Goal: Find contact information: Find contact information

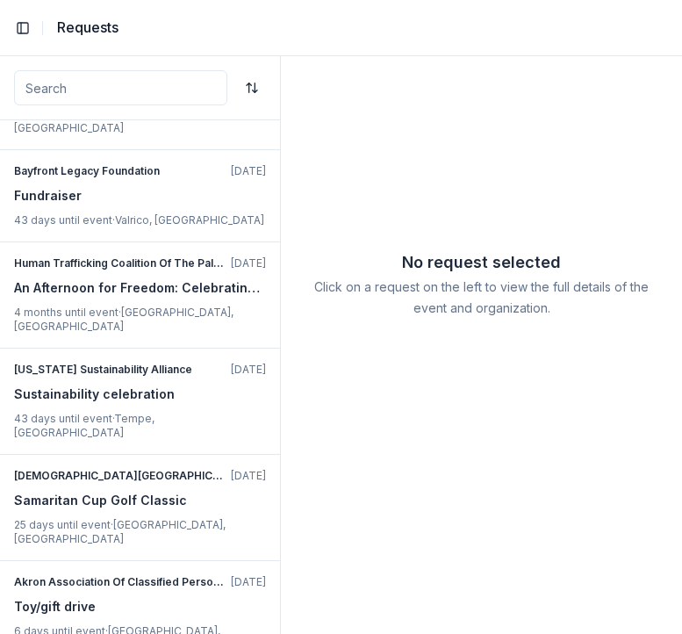
scroll to position [500, 0]
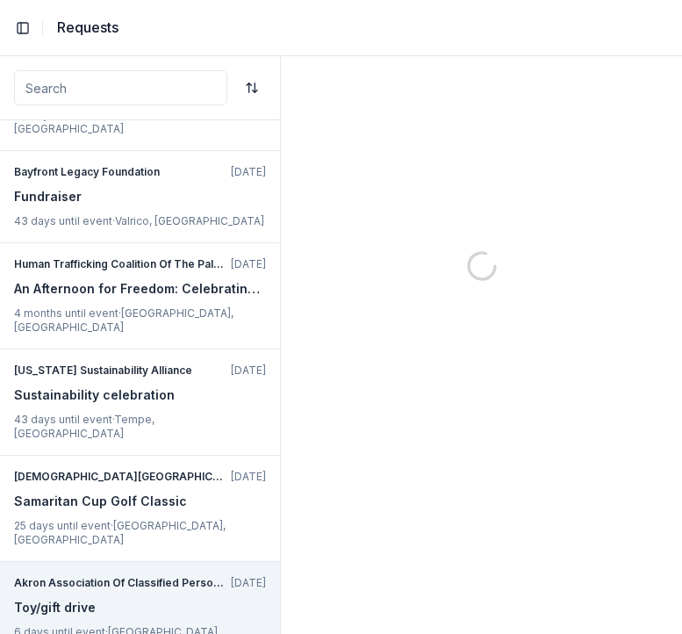
click at [186, 562] on div "Akron Association Of Classified Personnel [DATE] Toy/gift drive 6 days until ev…" at bounding box center [140, 615] width 280 height 106
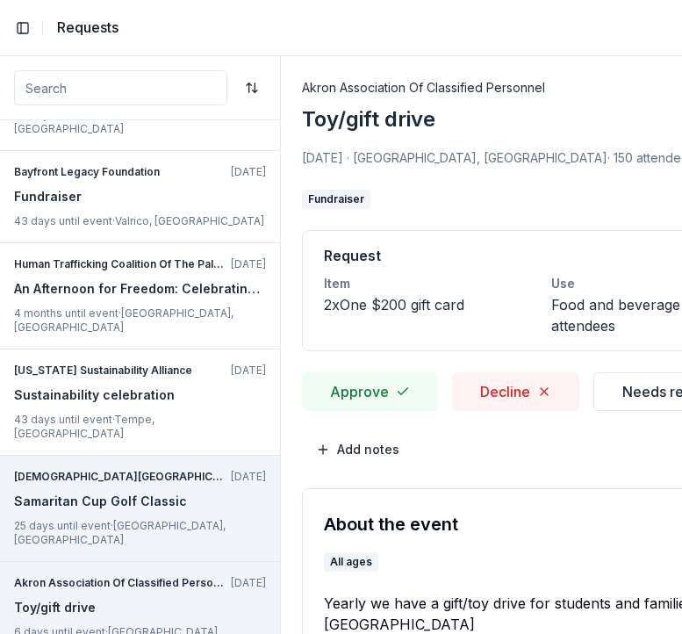
click at [176, 456] on div "[DEMOGRAPHIC_DATA][GEOGRAPHIC_DATA] [DATE] Samaritan Cup Golf Classic 25 days u…" at bounding box center [140, 509] width 280 height 106
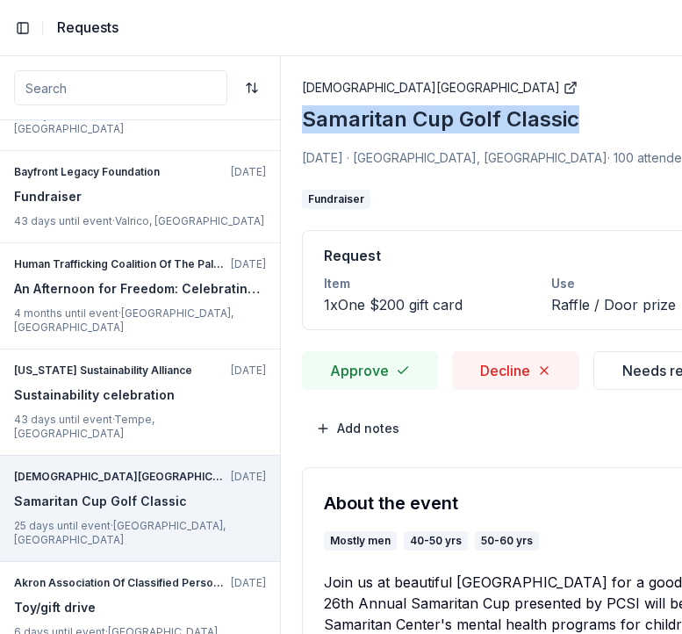
drag, startPoint x: 294, startPoint y: 114, endPoint x: 614, endPoint y: 114, distance: 319.5
copy div "Samaritan Cup Golf Classic"
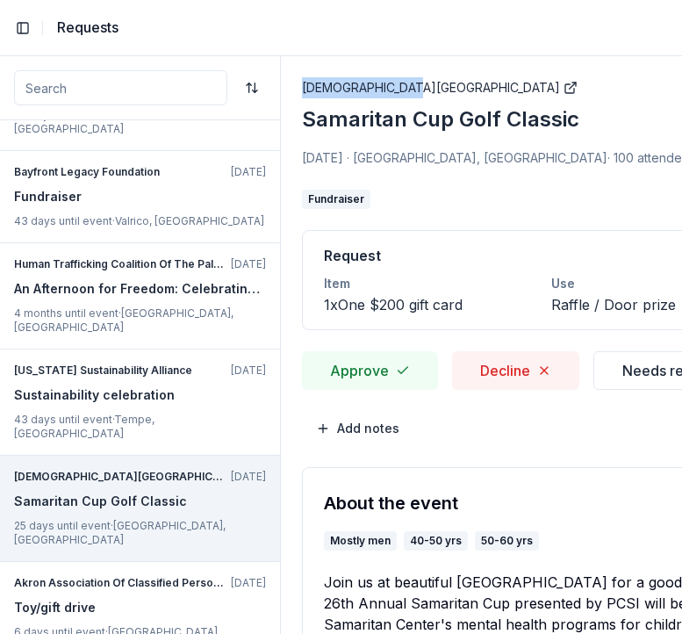
copy link "[DEMOGRAPHIC_DATA][GEOGRAPHIC_DATA]"
drag, startPoint x: 290, startPoint y: 83, endPoint x: 392, endPoint y: 83, distance: 102.7
click at [368, 150] on span "[DATE] · [GEOGRAPHIC_DATA], [GEOGRAPHIC_DATA]" at bounding box center [454, 157] width 305 height 15
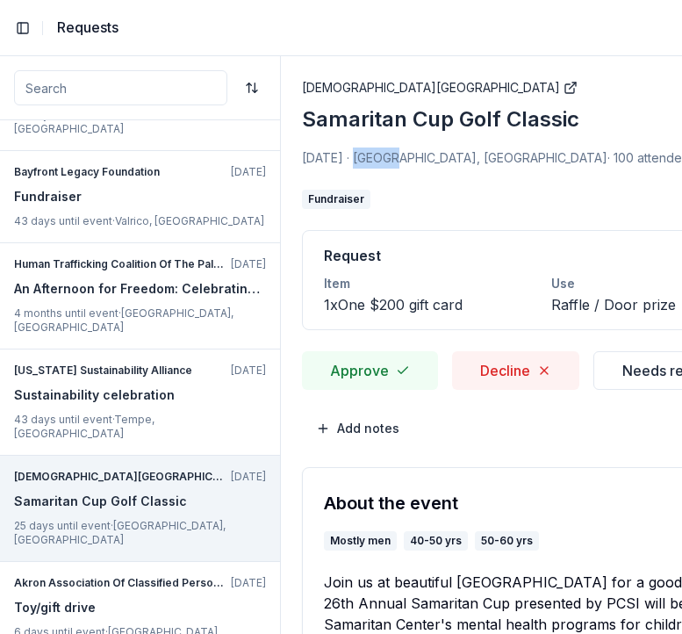
copy span "Austin"
click at [401, 162] on span "[DATE] · [GEOGRAPHIC_DATA], [GEOGRAPHIC_DATA]" at bounding box center [454, 157] width 305 height 15
copy span "[GEOGRAPHIC_DATA]"
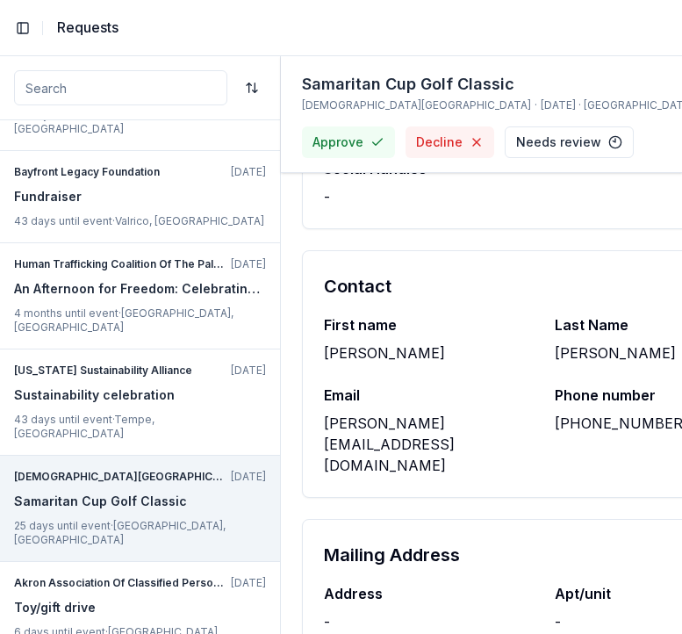
click at [456, 420] on div "[PERSON_NAME][EMAIL_ADDRESS][DOMAIN_NAME]" at bounding box center [429, 444] width 210 height 63
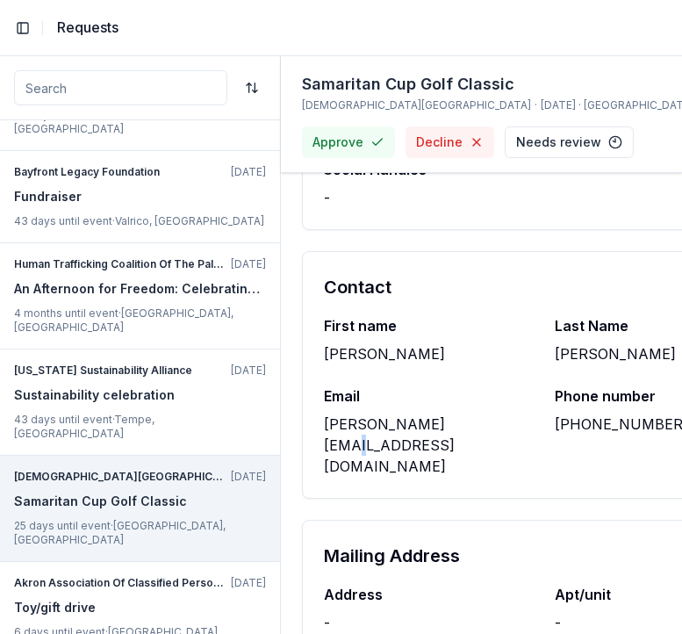
click at [456, 420] on div "[PERSON_NAME][EMAIL_ADDRESS][DOMAIN_NAME]" at bounding box center [429, 444] width 210 height 63
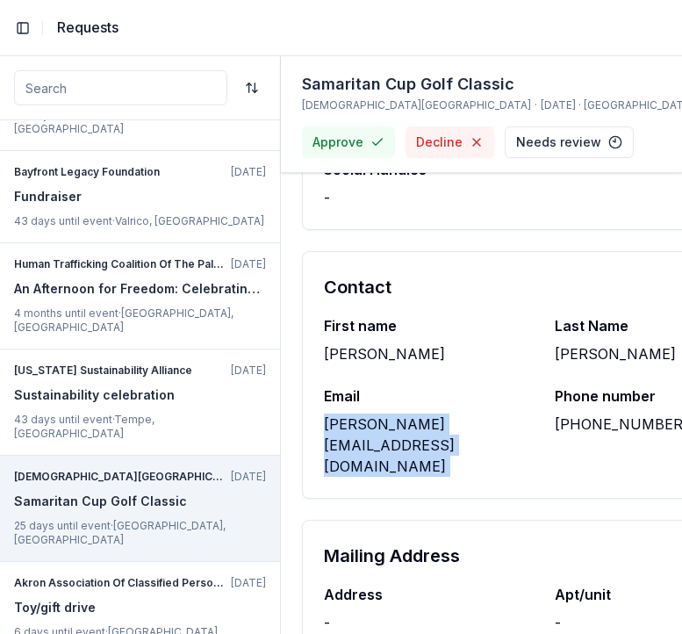
click at [456, 420] on div "[PERSON_NAME][EMAIL_ADDRESS][DOMAIN_NAME]" at bounding box center [429, 444] width 210 height 63
copy div "[PERSON_NAME][EMAIL_ADDRESS][DOMAIN_NAME]"
click at [365, 350] on div "[PERSON_NAME]" at bounding box center [429, 353] width 210 height 21
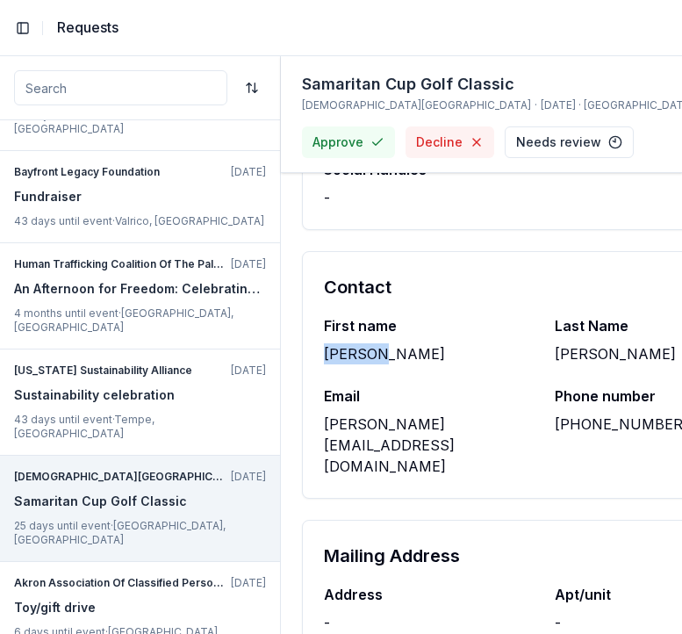
click at [365, 350] on div "[PERSON_NAME]" at bounding box center [429, 353] width 210 height 21
copy div "[PERSON_NAME]"
click at [592, 335] on div "Last Name" at bounding box center [660, 325] width 210 height 21
click at [579, 357] on div "[PERSON_NAME]" at bounding box center [660, 353] width 210 height 21
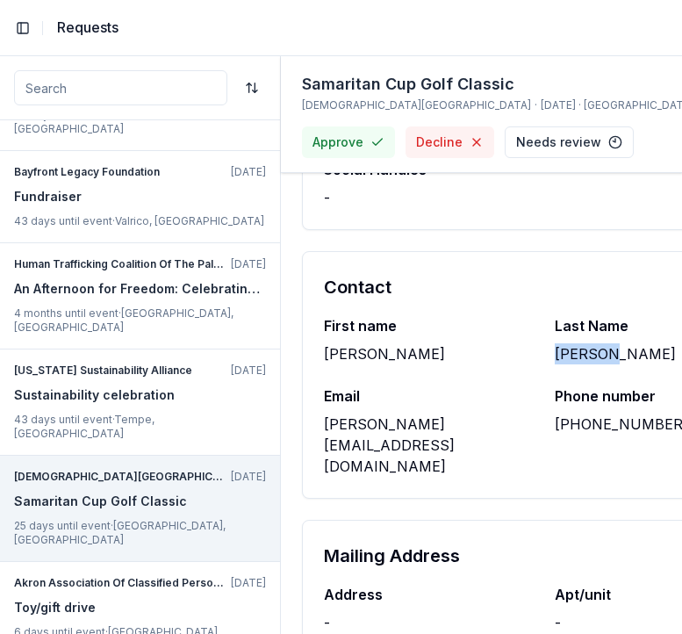
click at [579, 357] on div "[PERSON_NAME]" at bounding box center [660, 353] width 210 height 21
copy div "[PERSON_NAME]"
